Goal: Find specific page/section: Find specific page/section

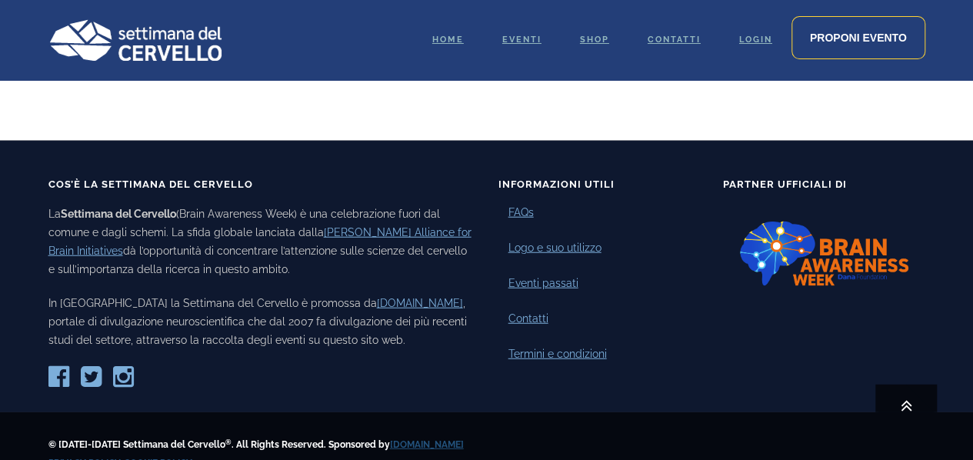
scroll to position [1890, 0]
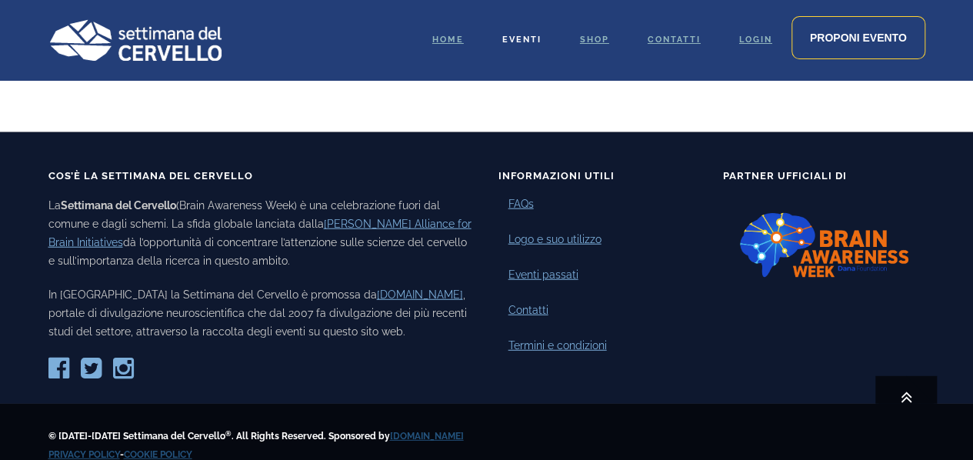
click at [529, 41] on span "Eventi" at bounding box center [522, 40] width 39 height 10
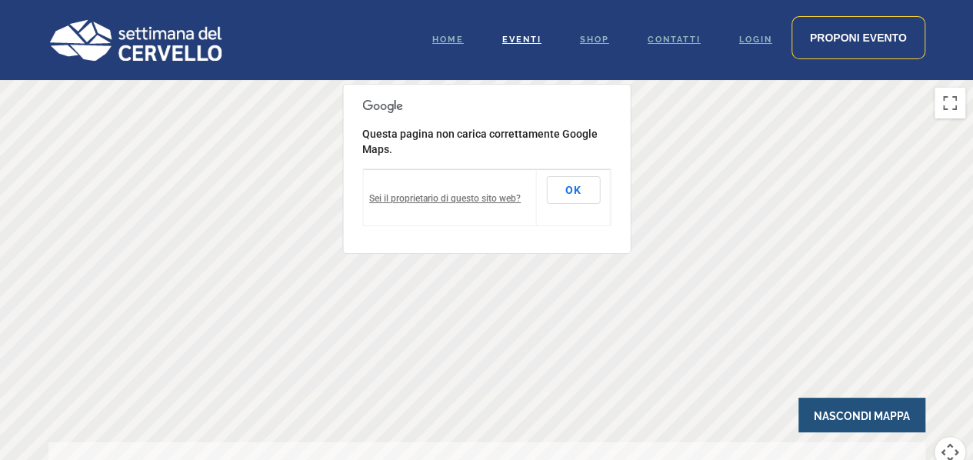
click at [712, 116] on div at bounding box center [486, 295] width 973 height 431
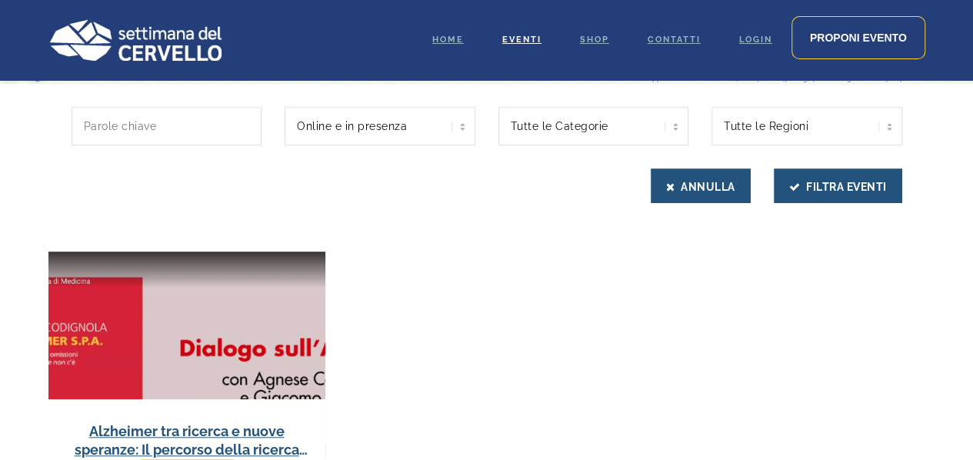
scroll to position [428, 0]
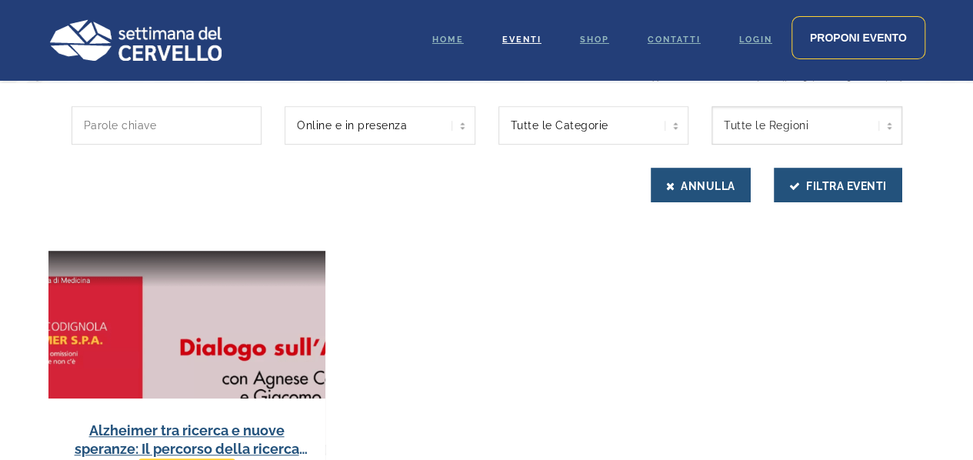
click at [824, 127] on select "Tutte le Regioni Piemonte" at bounding box center [807, 125] width 191 height 38
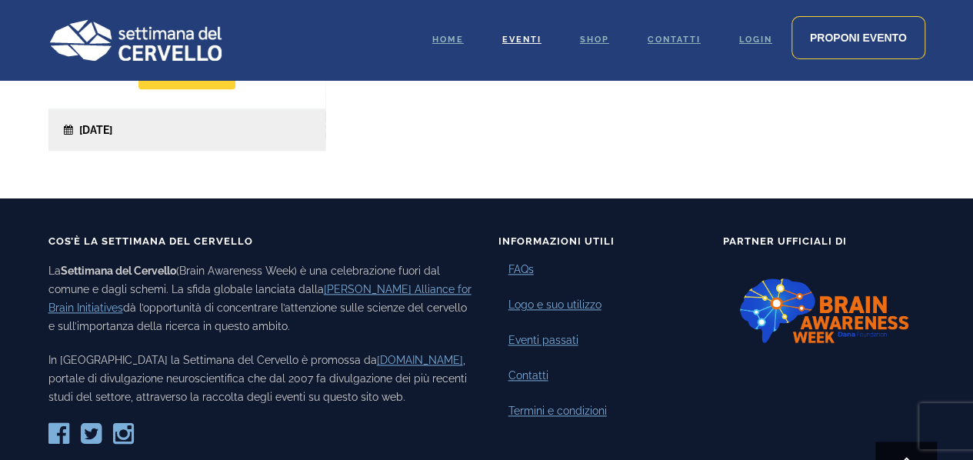
scroll to position [823, 0]
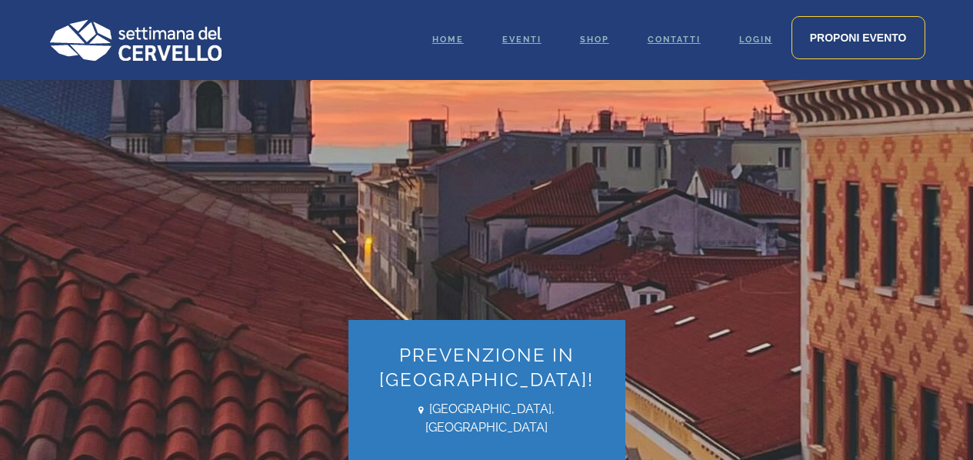
scroll to position [1890, 0]
